Goal: Task Accomplishment & Management: Use online tool/utility

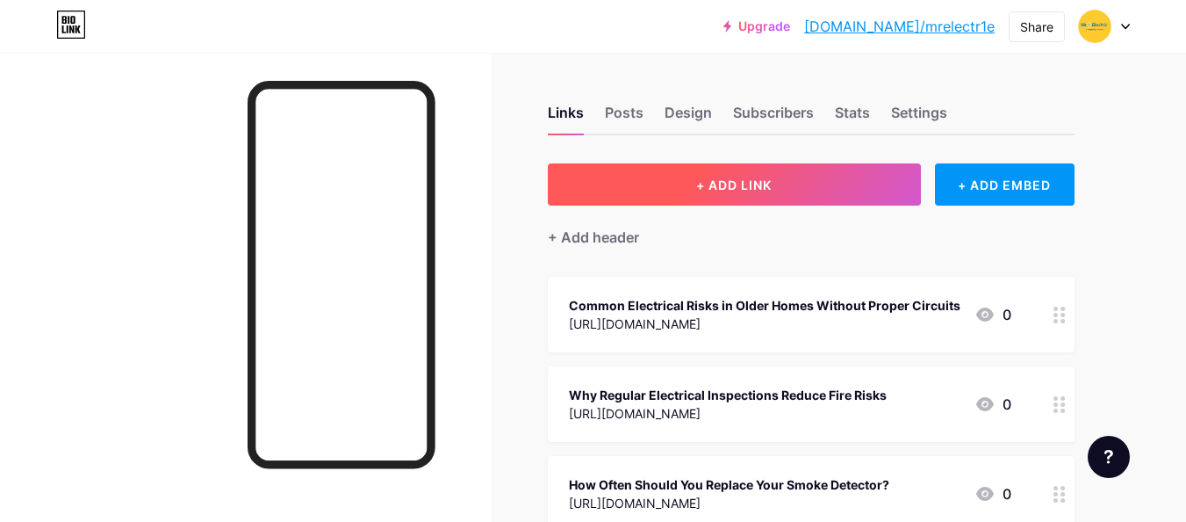
click at [783, 202] on button "+ ADD LINK" at bounding box center [734, 184] width 373 height 42
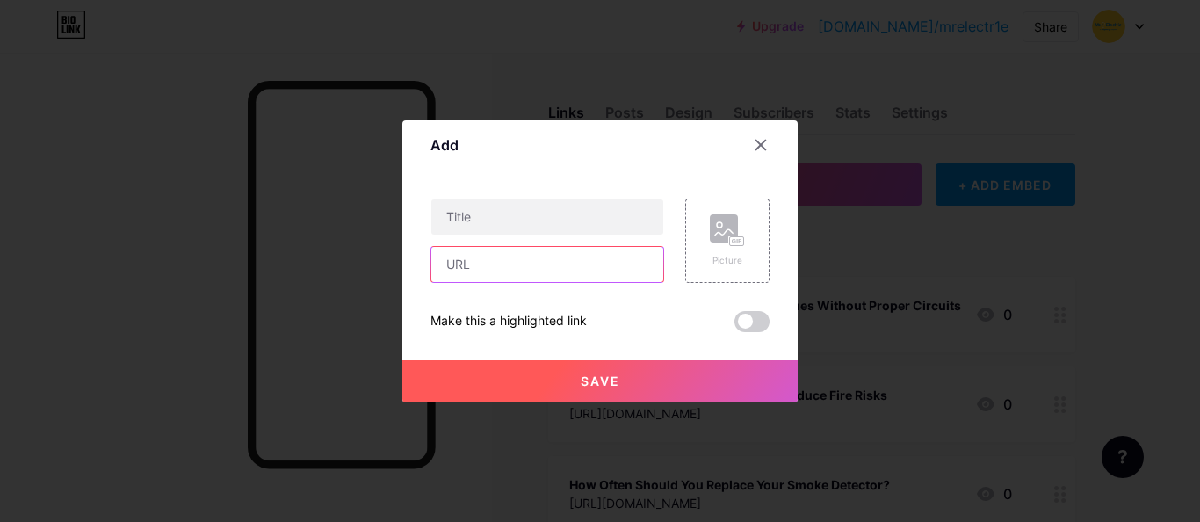
click at [559, 263] on input "text" at bounding box center [547, 264] width 232 height 35
paste input "[URL][DOMAIN_NAME]"
type input "[URL][DOMAIN_NAME]"
click at [779, 328] on div "Add Content YouTube Play YouTube video without leaving your page. ADD Vimeo Pla…" at bounding box center [599, 261] width 395 height 282
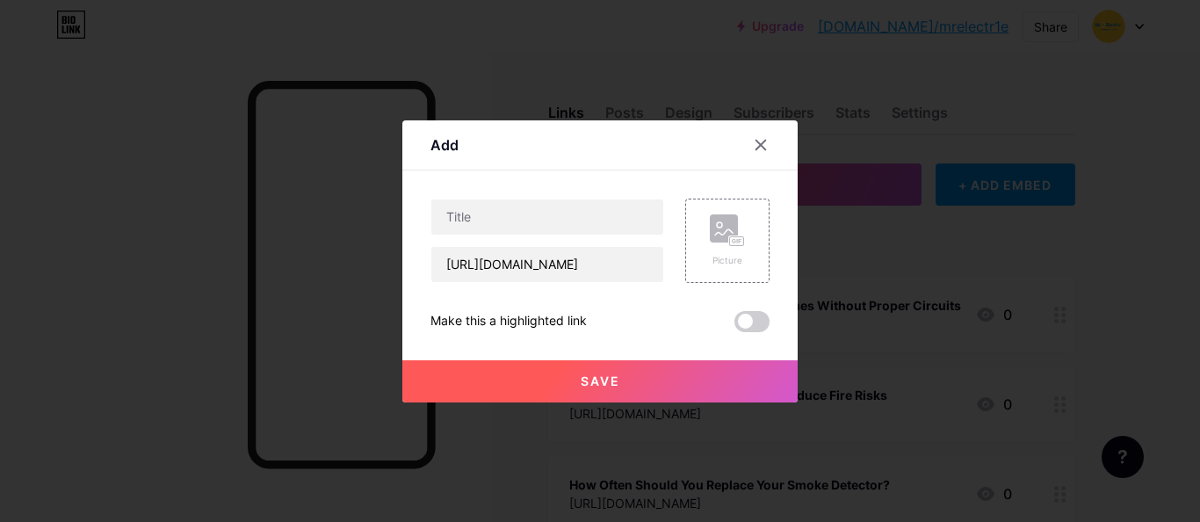
scroll to position [0, 0]
click at [751, 318] on span at bounding box center [751, 321] width 35 height 21
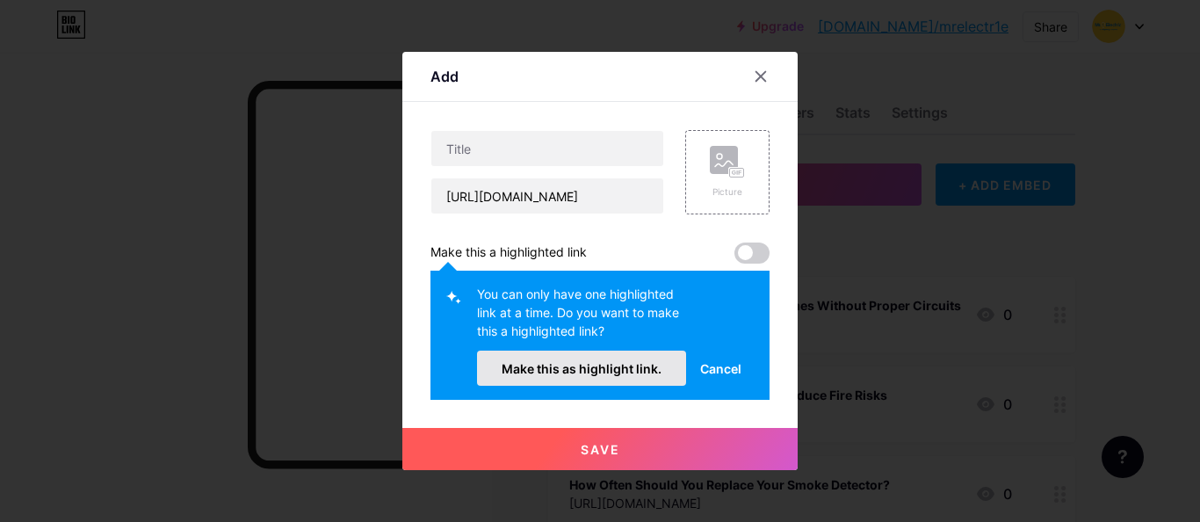
click at [596, 379] on button "Make this as highlight link." at bounding box center [581, 367] width 209 height 35
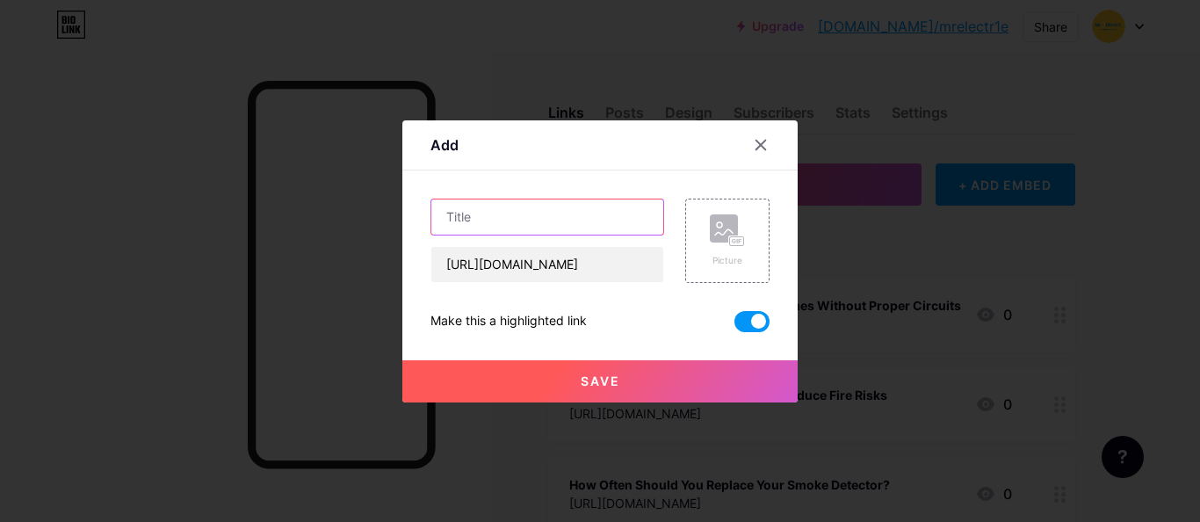
click at [576, 230] on input "text" at bounding box center [547, 216] width 232 height 35
paste input "How Tripped Breakers Could Signal Serious Electrical Problems"
type input "How Tripped Breakers Could Signal Serious Electrical Problems"
click at [639, 400] on button "Save" at bounding box center [599, 381] width 395 height 42
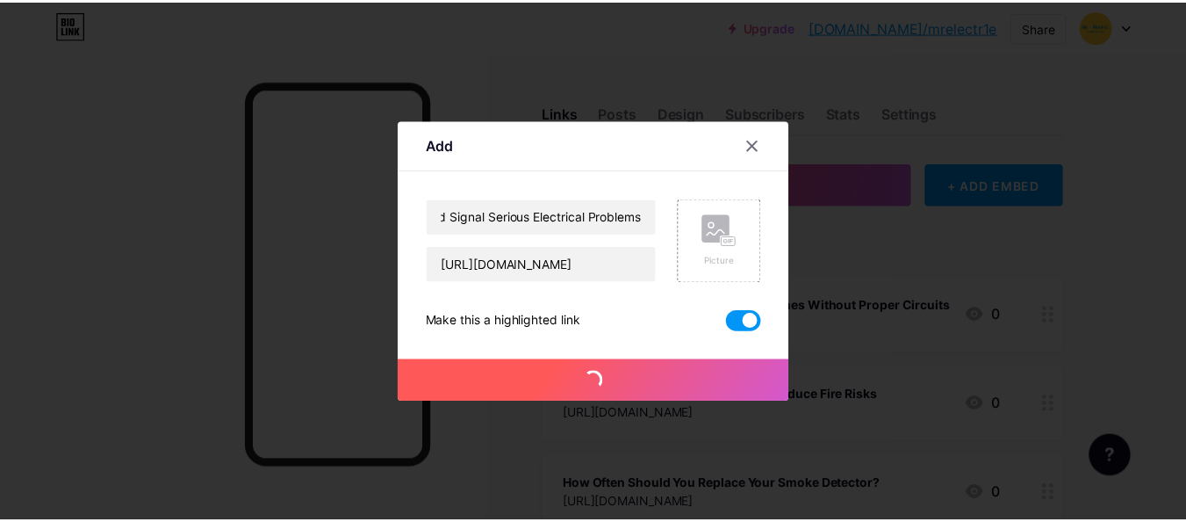
scroll to position [0, 0]
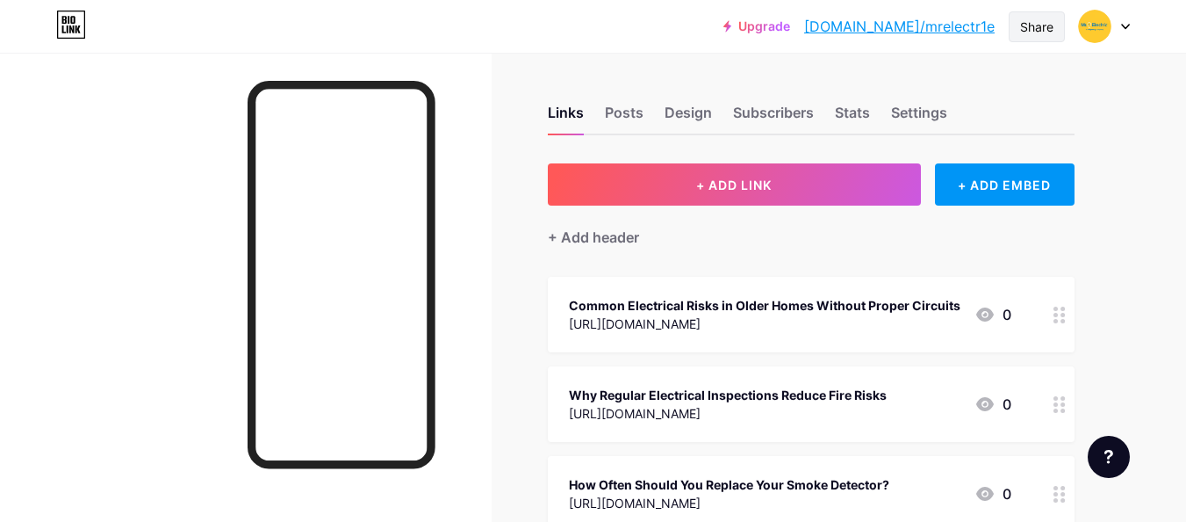
click at [1041, 18] on div "Share" at bounding box center [1036, 27] width 33 height 18
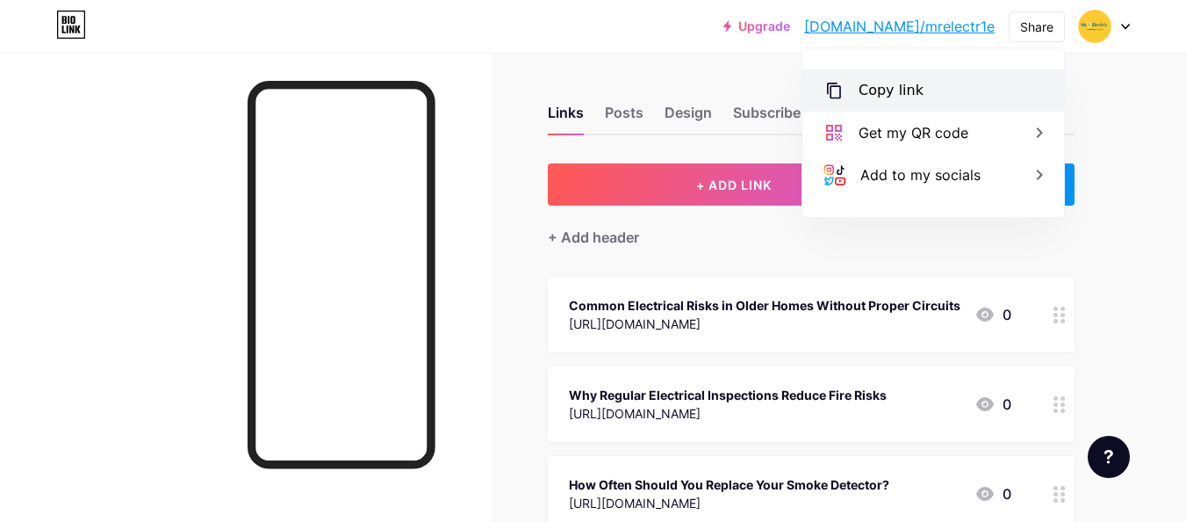
click at [978, 80] on div "Copy link" at bounding box center [934, 90] width 262 height 42
